Goal: Task Accomplishment & Management: Use online tool/utility

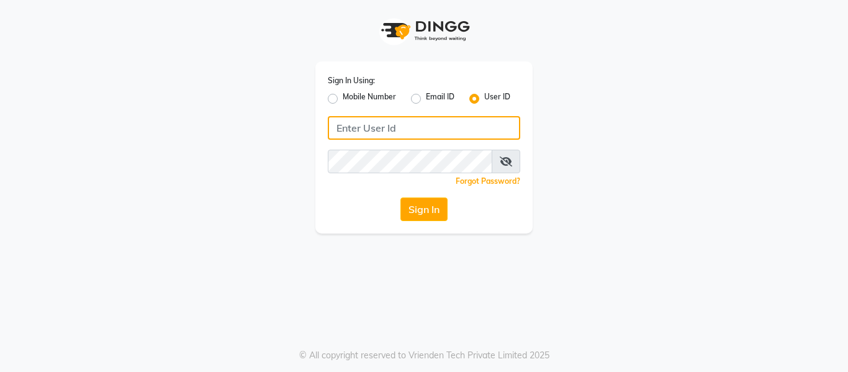
type input "9620411676"
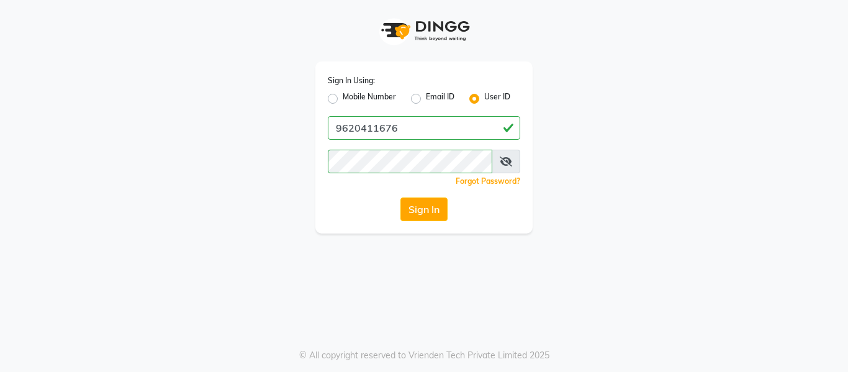
drag, startPoint x: 382, startPoint y: 93, endPoint x: 390, endPoint y: 111, distance: 19.4
click at [384, 93] on label "Mobile Number" at bounding box center [369, 98] width 53 height 15
click at [351, 93] on input "Mobile Number" at bounding box center [347, 95] width 8 height 8
radio input "true"
radio input "false"
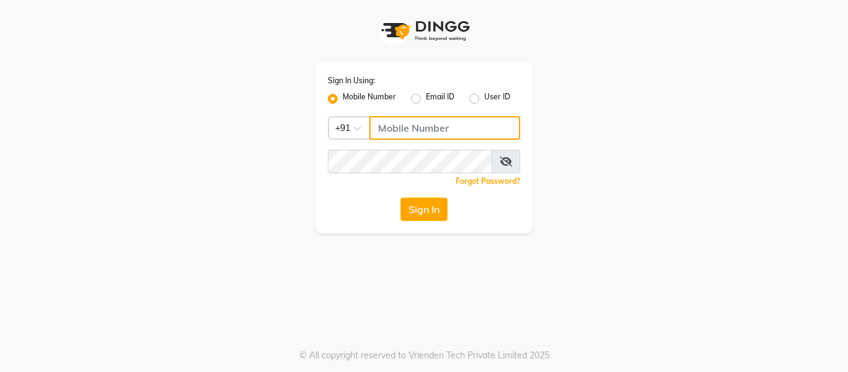
click at [408, 128] on input "Username" at bounding box center [444, 128] width 151 height 24
type input "9036365236"
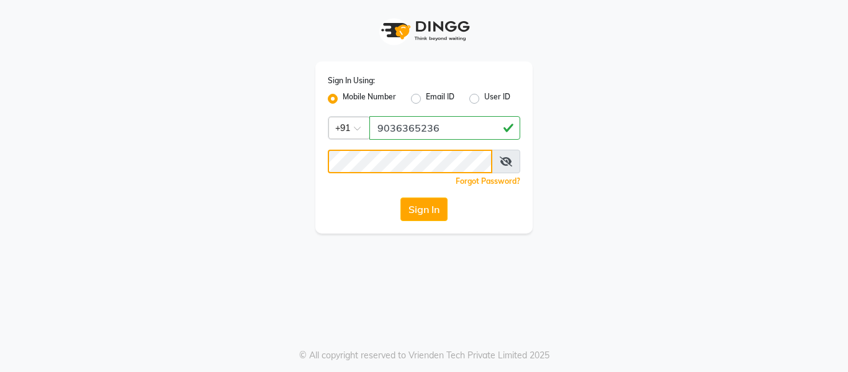
click at [400, 197] on button "Sign In" at bounding box center [423, 209] width 47 height 24
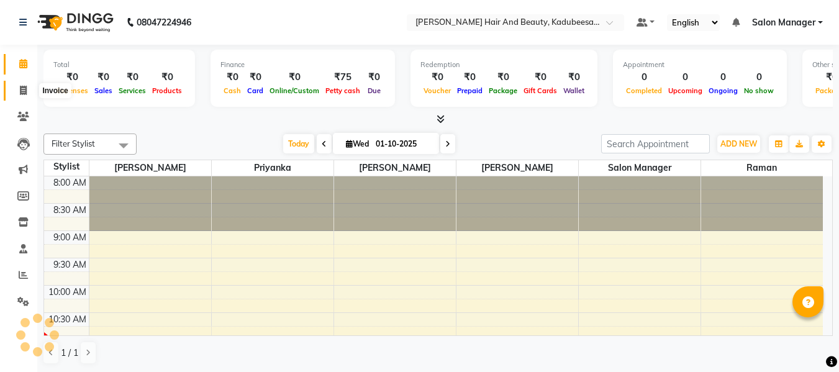
click at [27, 89] on icon at bounding box center [23, 90] width 7 height 9
select select "service"
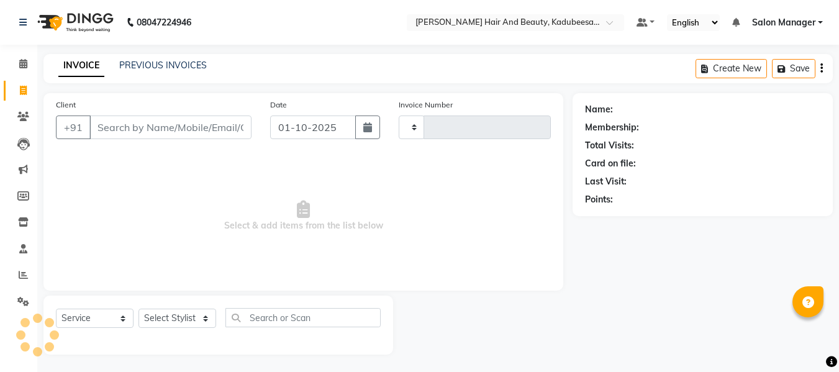
click at [142, 134] on input "Client" at bounding box center [170, 127] width 162 height 24
type input "9036365236"
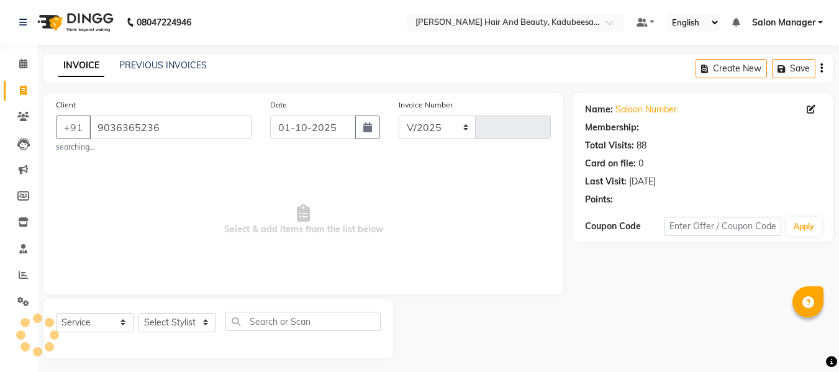
select select "7013"
type input "1989"
click at [517, 340] on div at bounding box center [482, 328] width 179 height 59
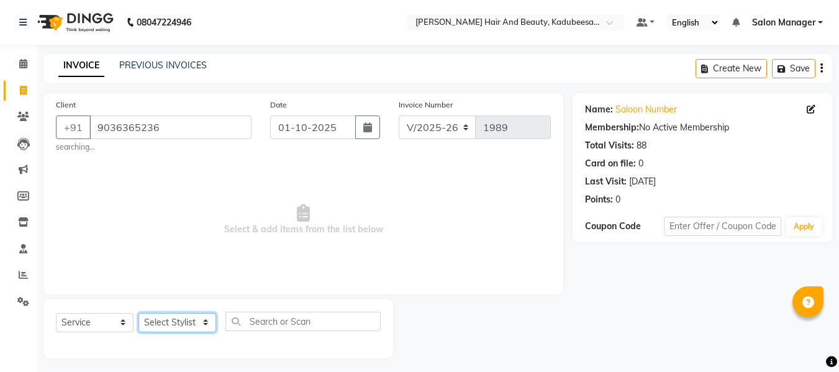
click at [194, 318] on select "Select Stylist [PERSON_NAME] priyanka raman Salon Manager [PERSON_NAME]" at bounding box center [177, 322] width 78 height 19
select select "79629"
click at [138, 313] on select "Select Stylist [PERSON_NAME] priyanka raman Salon Manager [PERSON_NAME]" at bounding box center [177, 322] width 78 height 19
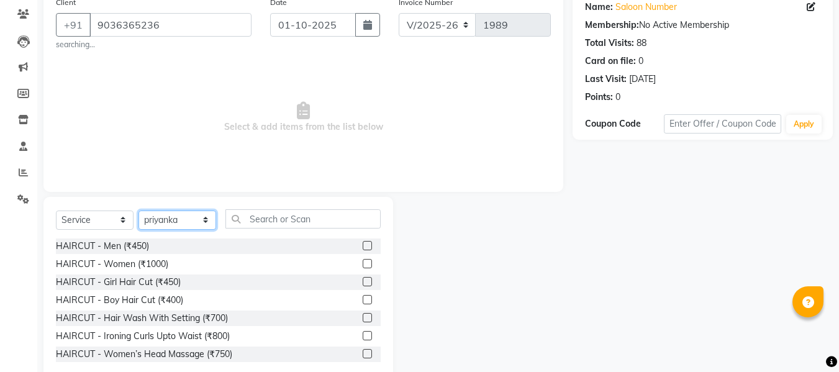
scroll to position [124, 0]
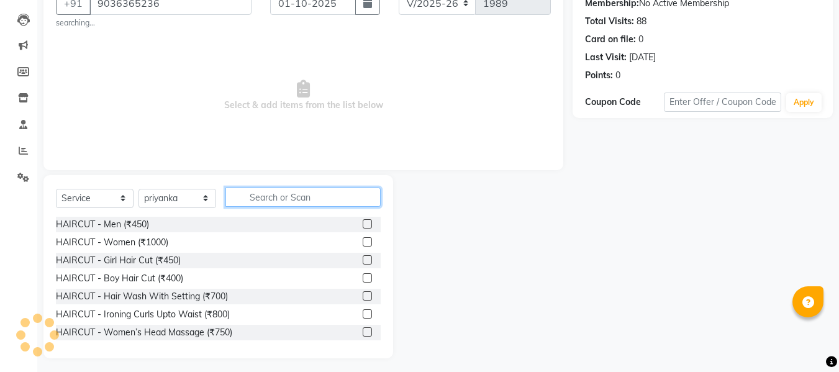
click at [276, 193] on input "text" at bounding box center [302, 196] width 155 height 19
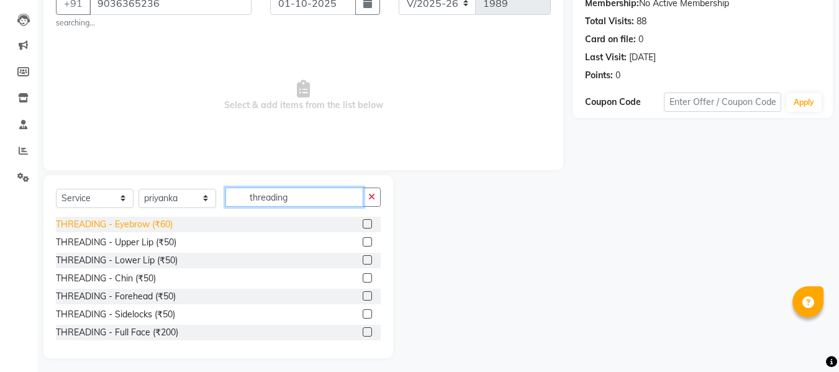
type input "threading"
click at [148, 222] on div "THREADING - Eyebrow (₹60)" at bounding box center [114, 224] width 117 height 13
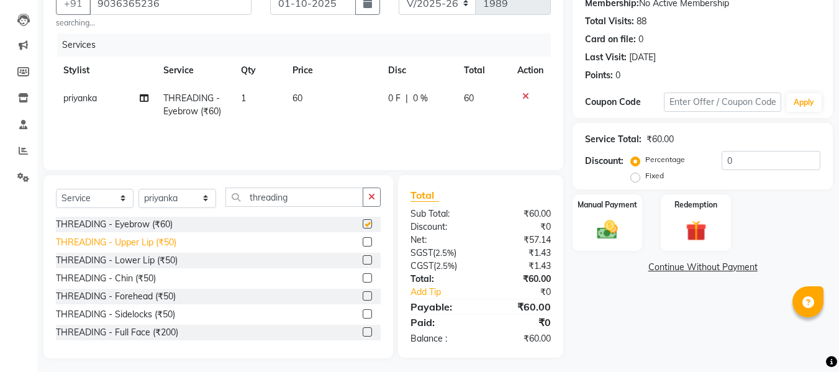
checkbox input "false"
click at [169, 247] on div "THREADING - Upper Lip (₹50)" at bounding box center [116, 242] width 120 height 13
checkbox input "false"
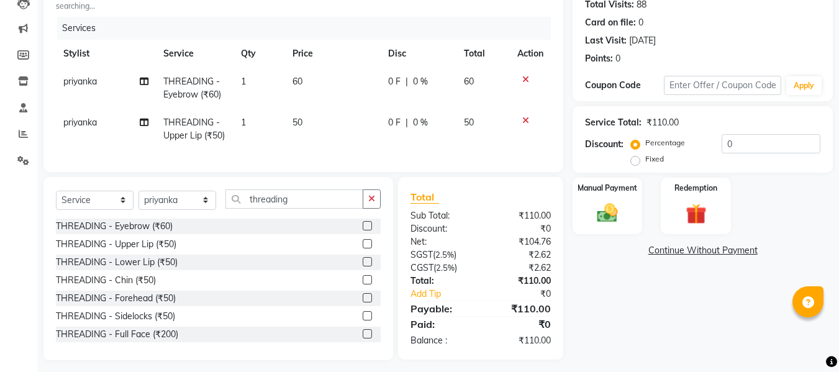
scroll to position [157, 0]
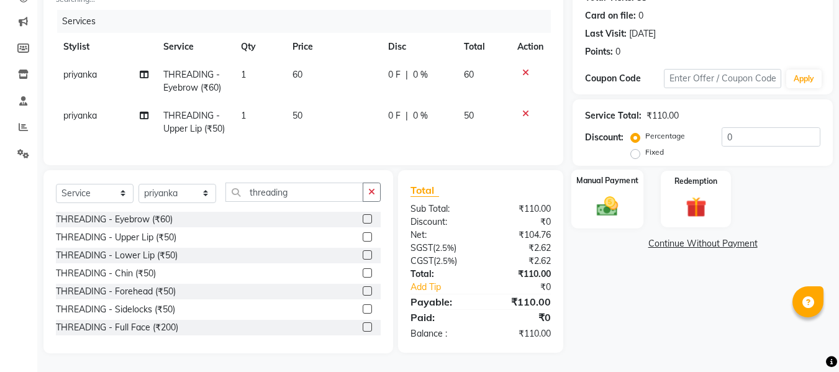
click at [591, 180] on div "Manual Payment" at bounding box center [607, 198] width 73 height 59
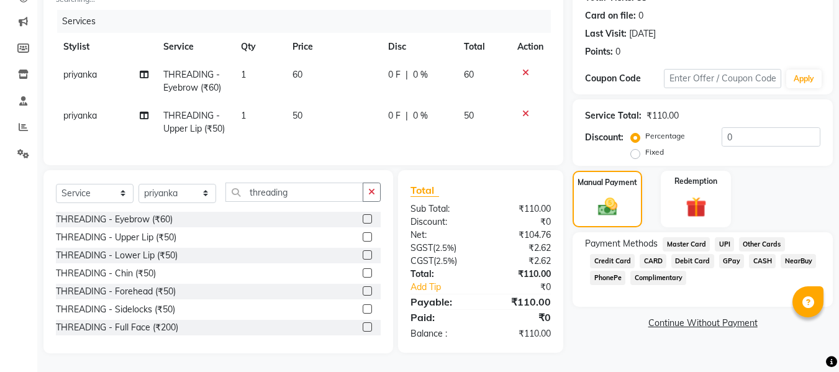
click at [721, 237] on span "UPI" at bounding box center [724, 244] width 19 height 14
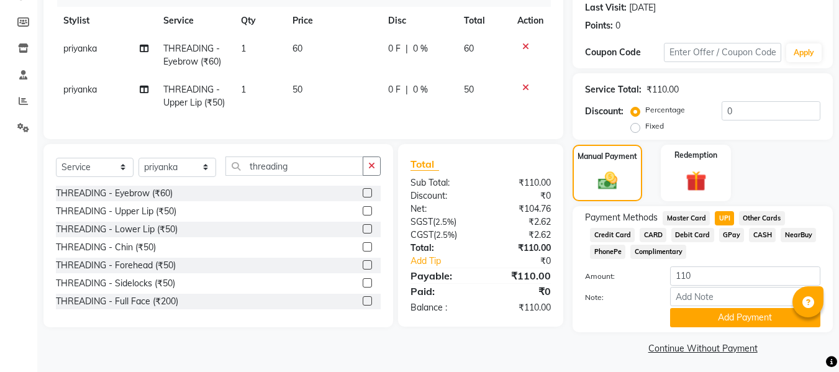
scroll to position [178, 0]
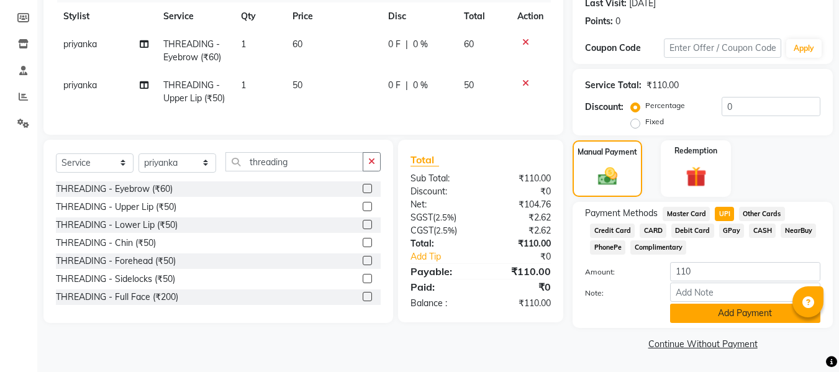
click at [732, 314] on button "Add Payment" at bounding box center [745, 313] width 150 height 19
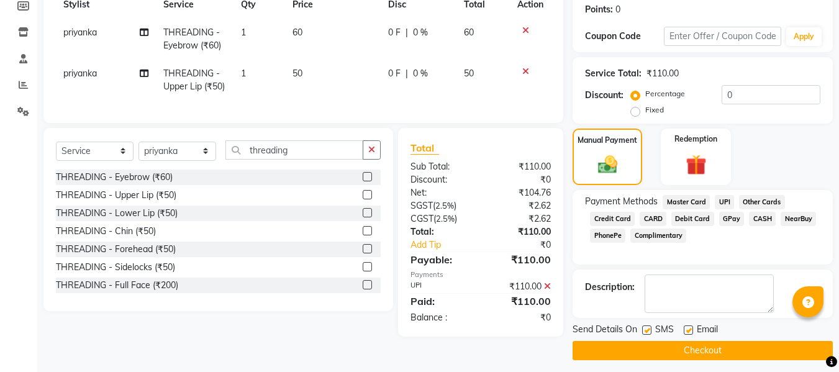
scroll to position [197, 0]
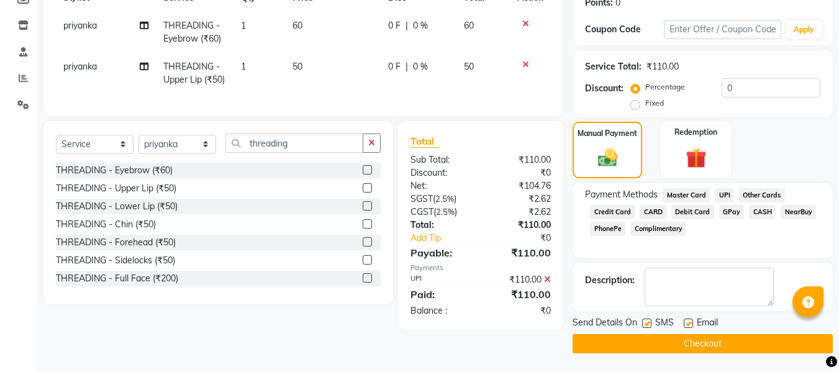
click at [735, 341] on button "Checkout" at bounding box center [702, 343] width 260 height 19
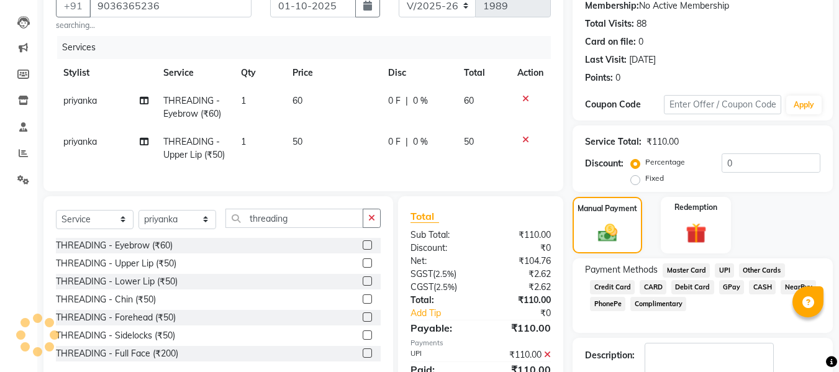
scroll to position [11, 0]
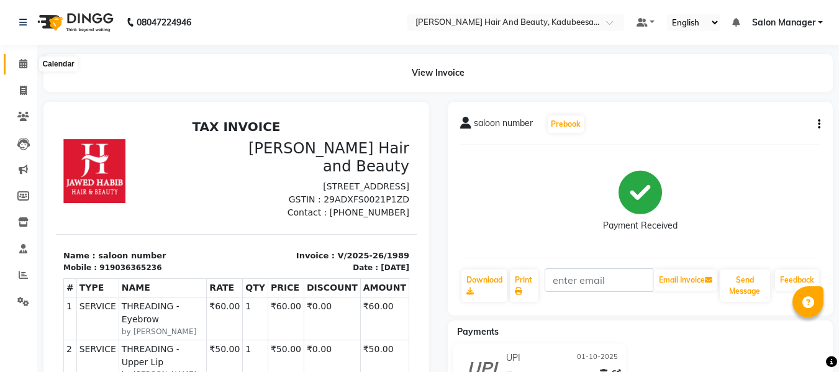
click at [22, 62] on icon at bounding box center [23, 63] width 8 height 9
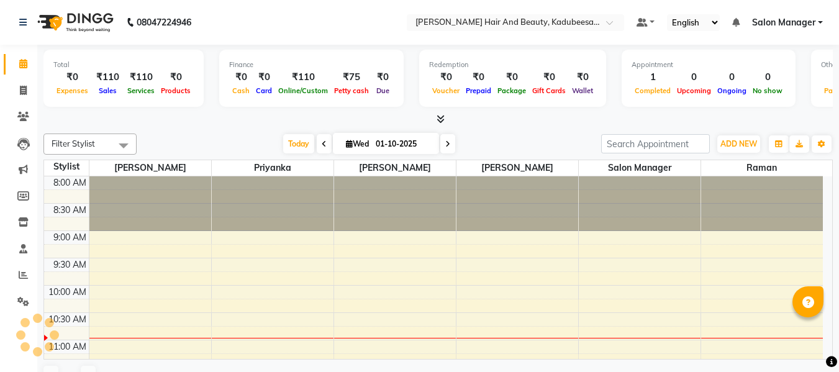
scroll to position [110, 0]
